Goal: Task Accomplishment & Management: Manage account settings

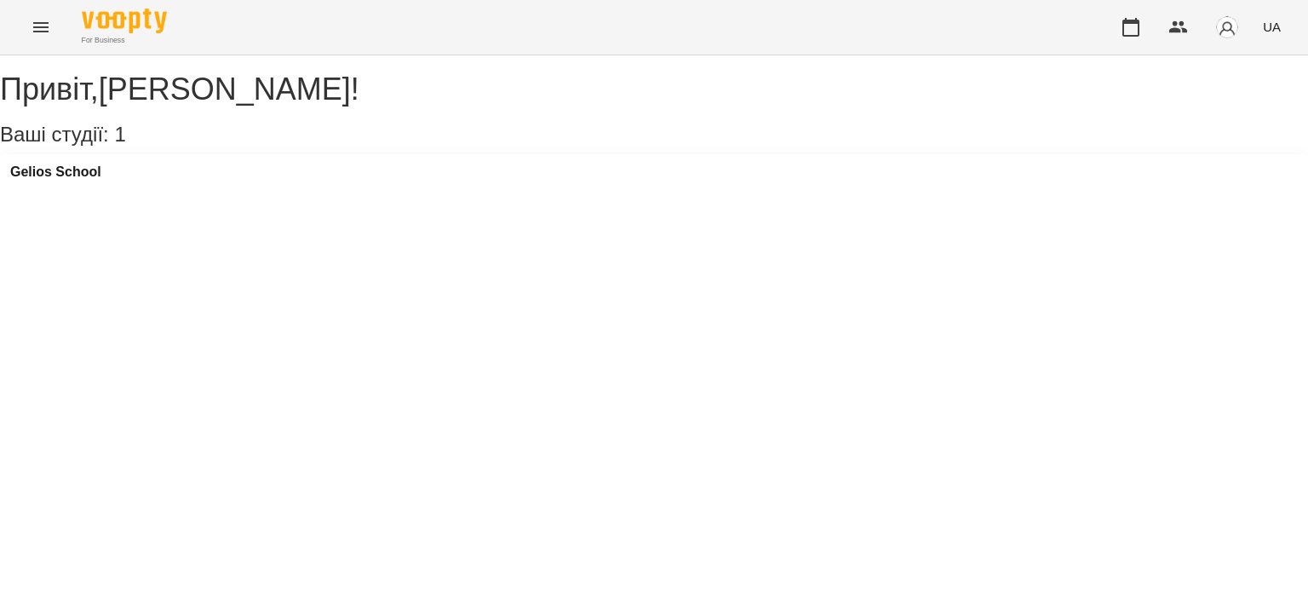
click at [25, 32] on button "Menu" at bounding box center [40, 27] width 41 height 41
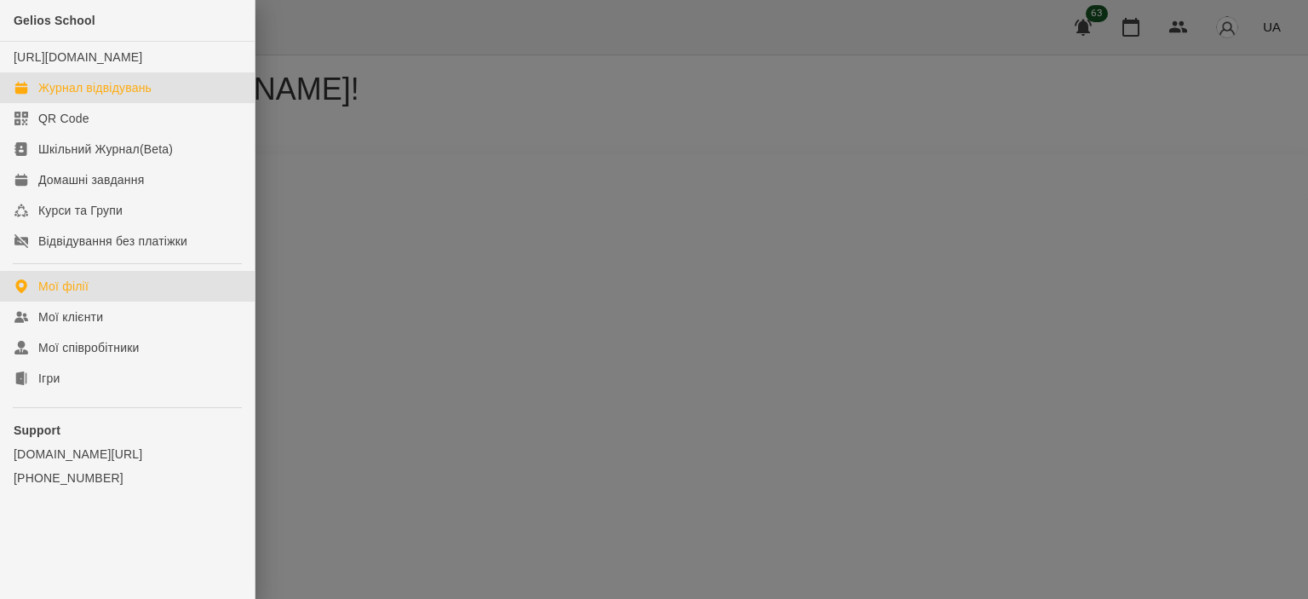
click at [76, 96] on div "Журнал відвідувань" at bounding box center [94, 87] width 113 height 17
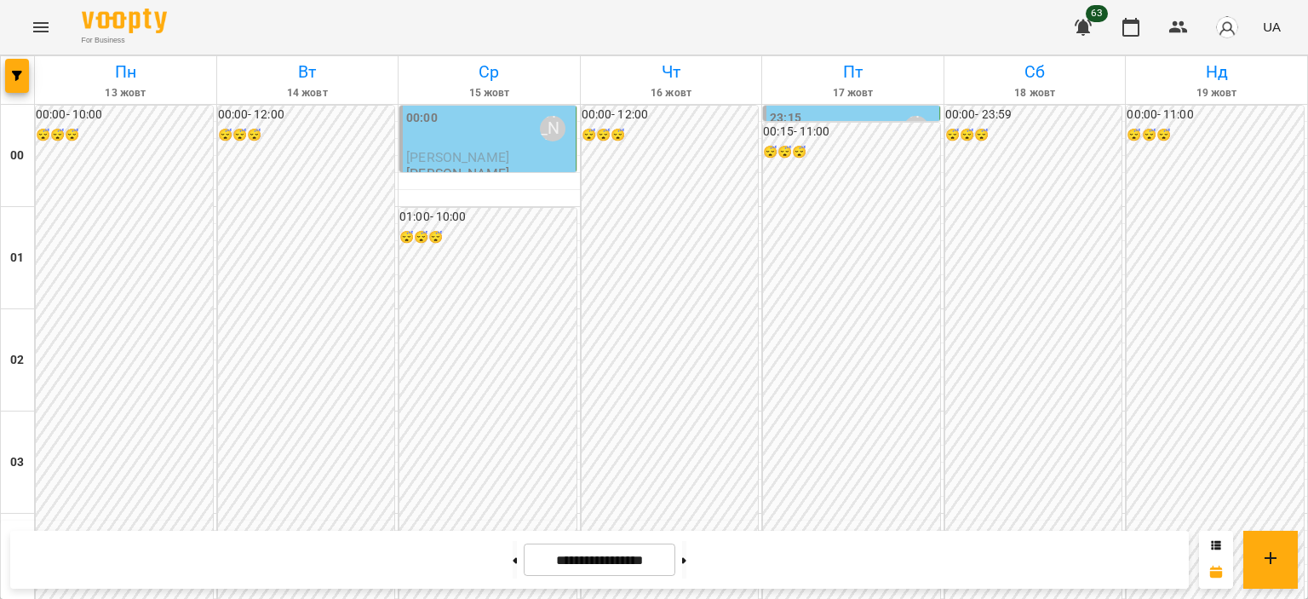
scroll to position [1694, 0]
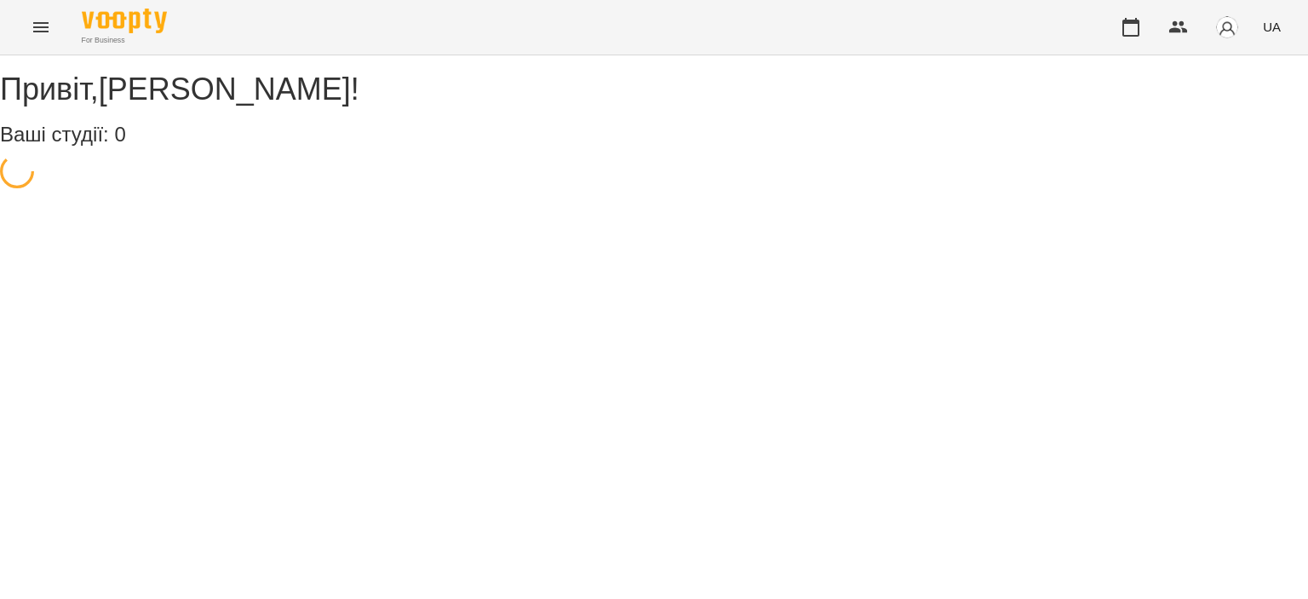
click at [3, 20] on div "For Business UA" at bounding box center [654, 27] width 1308 height 55
click at [32, 24] on icon "Menu" at bounding box center [41, 27] width 20 height 20
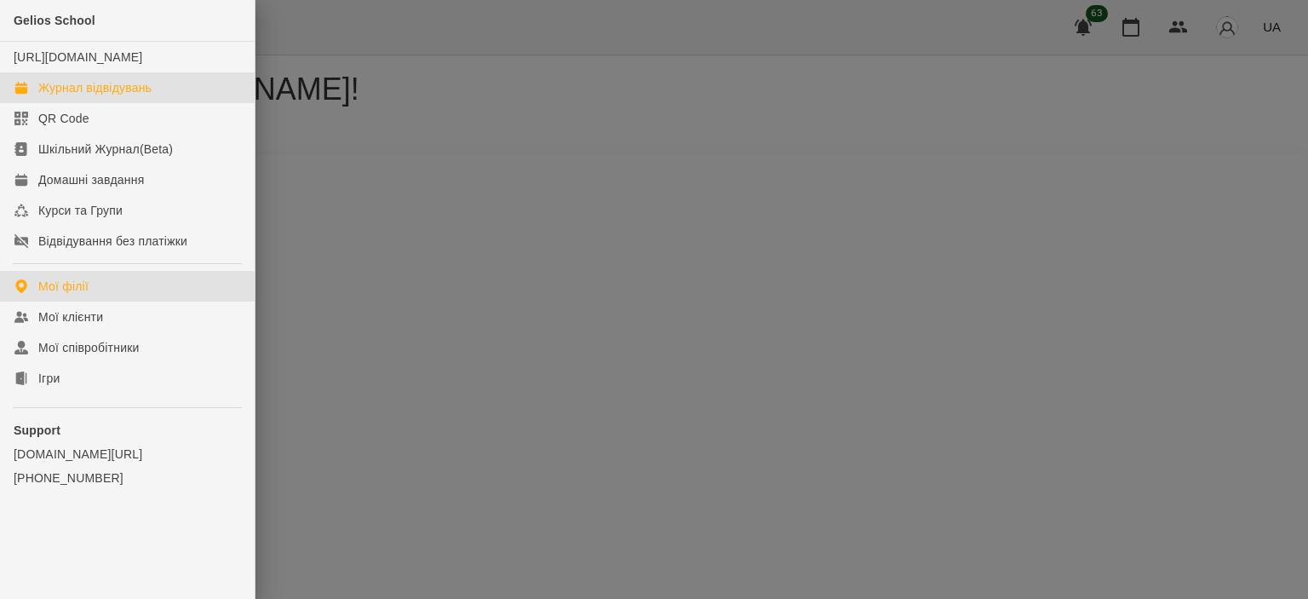
click at [72, 96] on div "Журнал відвідувань" at bounding box center [94, 87] width 113 height 17
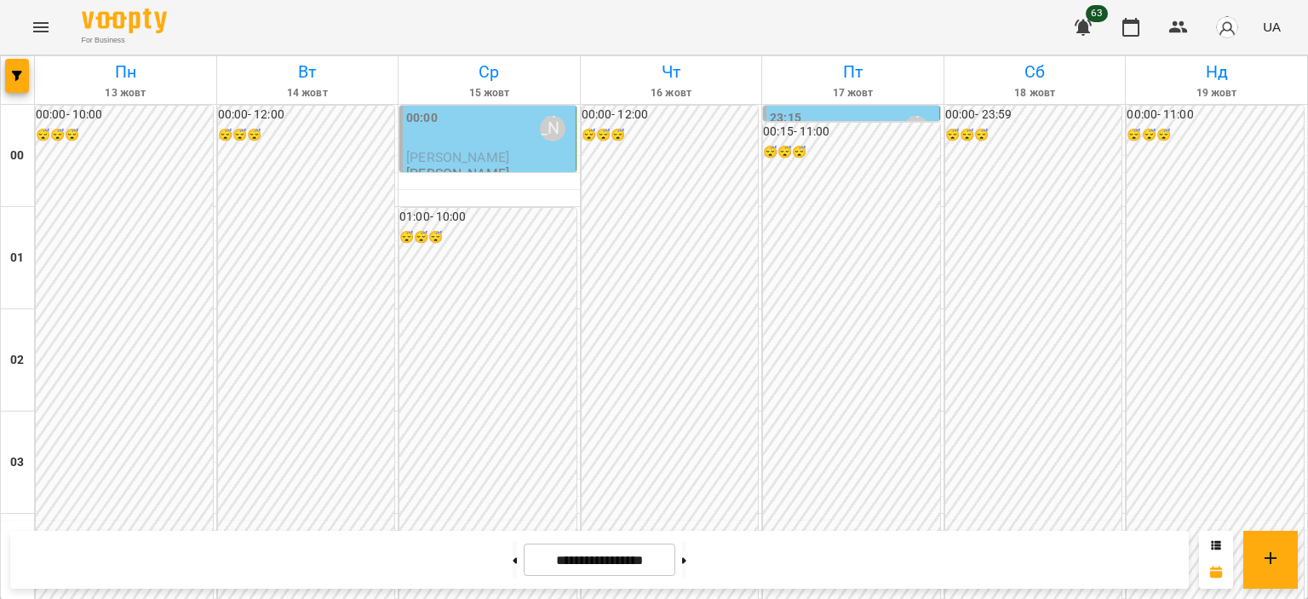
scroll to position [1192, 0]
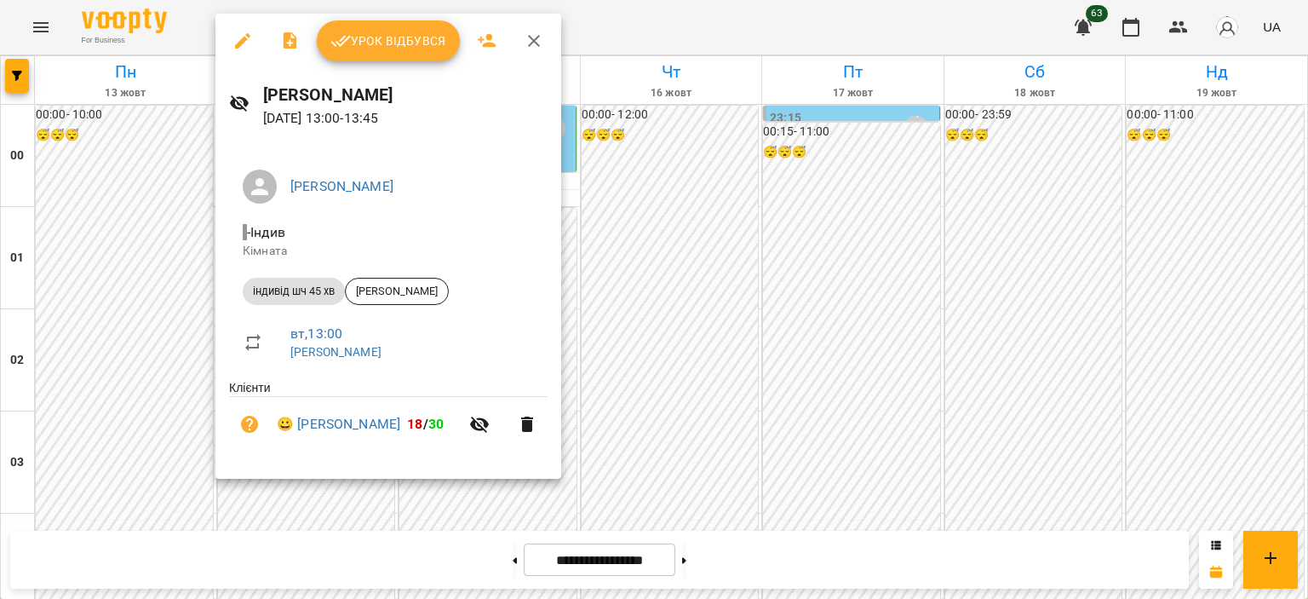
click at [534, 40] on icon "button" at bounding box center [534, 41] width 20 height 20
